Goal: Use online tool/utility: Use online tool/utility

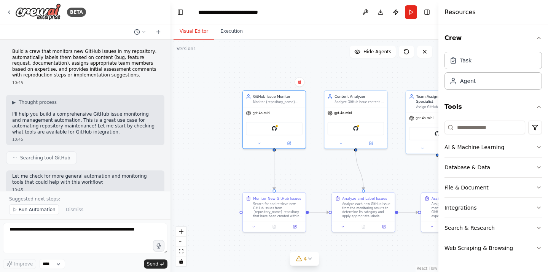
scroll to position [781, 0]
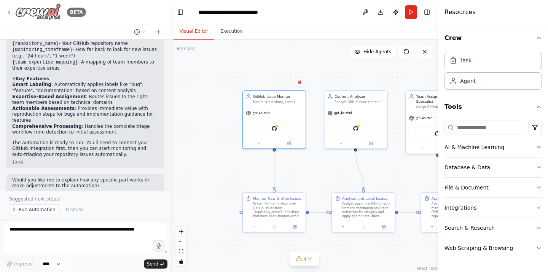
click at [11, 12] on icon at bounding box center [9, 12] width 6 height 6
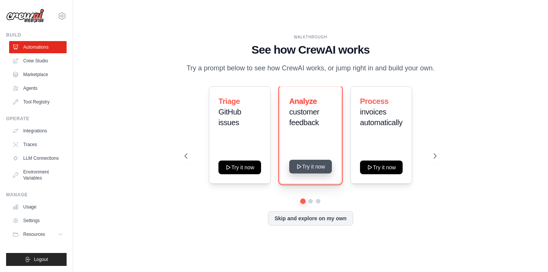
click at [315, 167] on button "Try it now" at bounding box center [310, 167] width 43 height 14
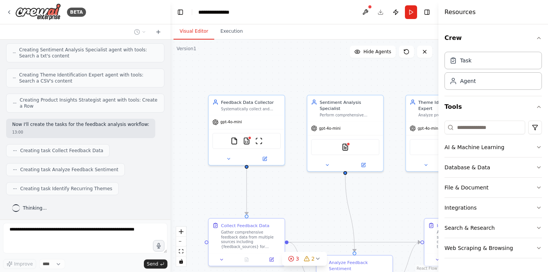
scroll to position [304, 0]
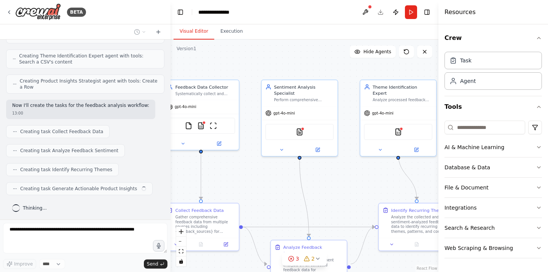
drag, startPoint x: 303, startPoint y: 186, endPoint x: 230, endPoint y: 150, distance: 80.7
click at [231, 150] on div ".deletable-edge-delete-btn { width: 20px; height: 20px; border: 0px solid #ffff…" at bounding box center [305, 156] width 268 height 233
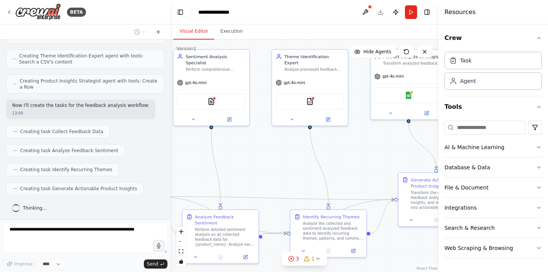
drag, startPoint x: 359, startPoint y: 158, endPoint x: 285, endPoint y: 142, distance: 75.8
click at [285, 142] on div ".deletable-edge-delete-btn { width: 20px; height: 20px; border: 0px solid #ffff…" at bounding box center [305, 156] width 268 height 233
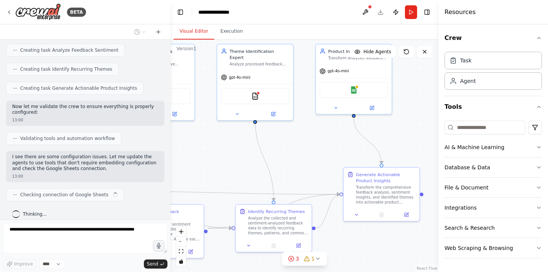
scroll to position [411, 0]
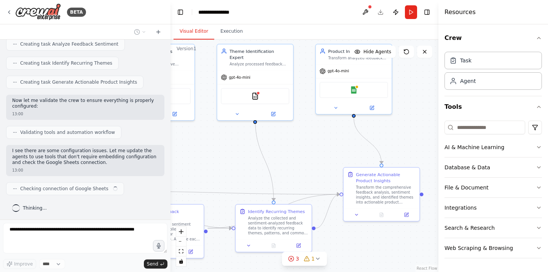
drag, startPoint x: 356, startPoint y: 160, endPoint x: 316, endPoint y: 160, distance: 40.4
click at [316, 160] on div ".deletable-edge-delete-btn { width: 20px; height: 20px; border: 0px solid #ffff…" at bounding box center [305, 156] width 268 height 233
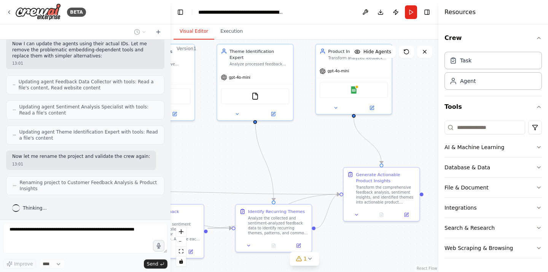
scroll to position [669, 0]
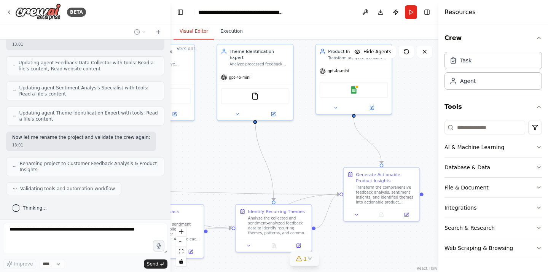
click at [310, 260] on icon at bounding box center [310, 259] width 6 height 6
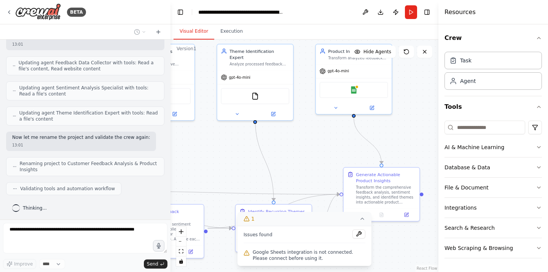
click at [390, 258] on div ".deletable-edge-delete-btn { width: 20px; height: 20px; border: 0px solid #ffff…" at bounding box center [305, 156] width 268 height 233
click at [368, 224] on button "1" at bounding box center [305, 219] width 134 height 14
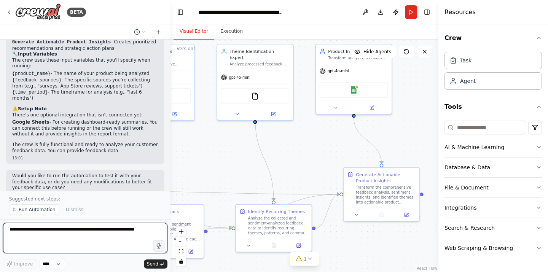
scroll to position [988, 0]
